Goal: Task Accomplishment & Management: Use online tool/utility

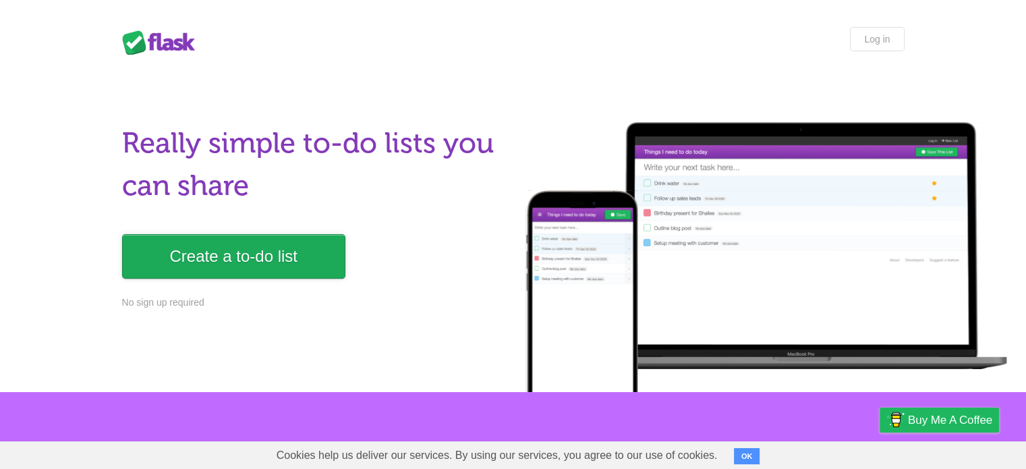
click at [260, 245] on link "Create a to-do list" at bounding box center [233, 256] width 223 height 45
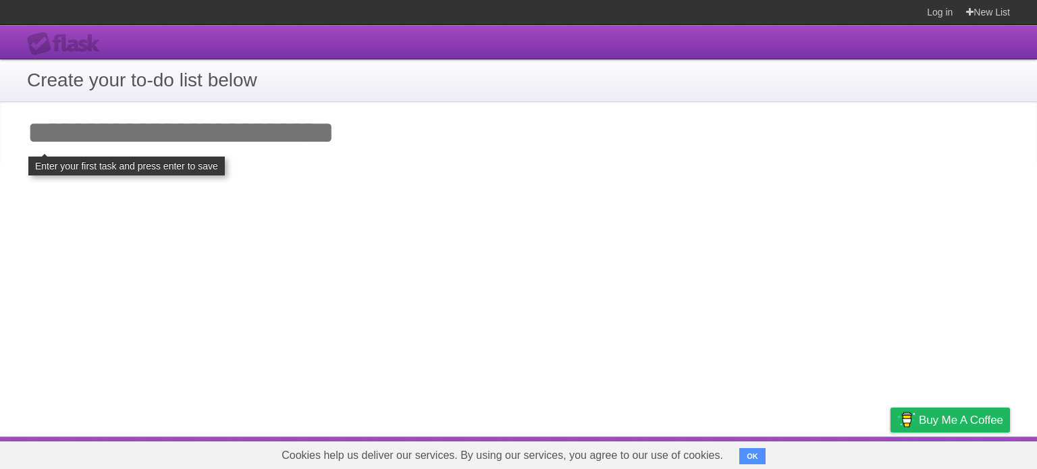
click at [238, 154] on input "Add your first task" at bounding box center [518, 133] width 1037 height 62
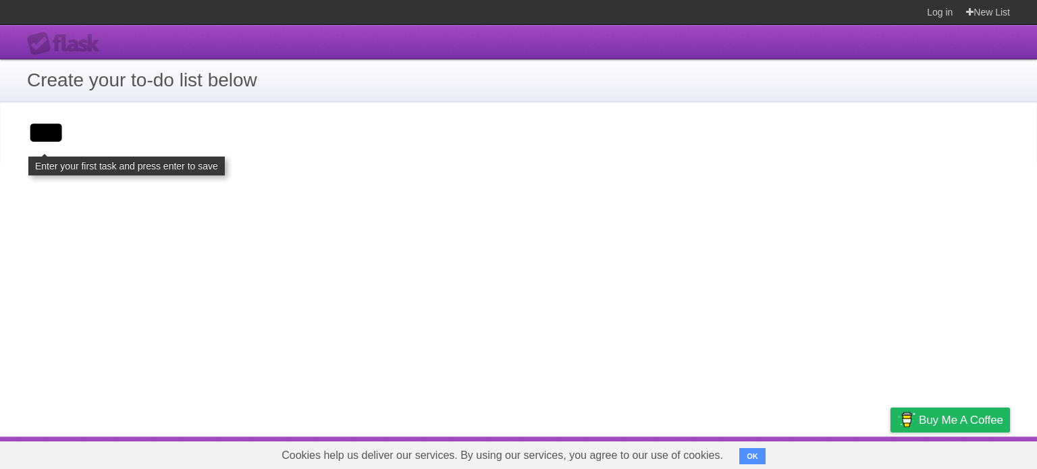
type input "***"
click input "**********" at bounding box center [0, 0] width 0 height 0
